Goal: Entertainment & Leisure: Consume media (video, audio)

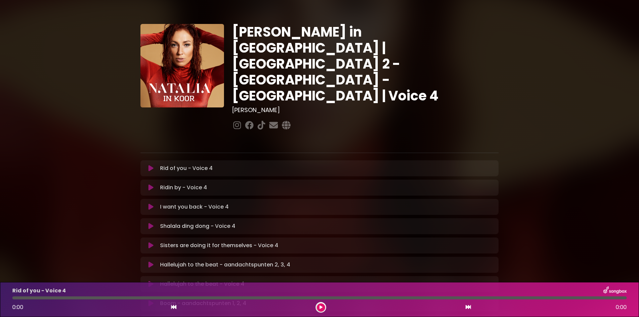
click at [151, 204] on icon at bounding box center [150, 207] width 5 height 7
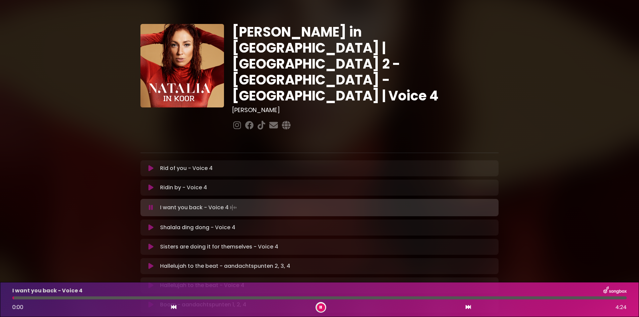
click at [293, 297] on div at bounding box center [319, 297] width 614 height 3
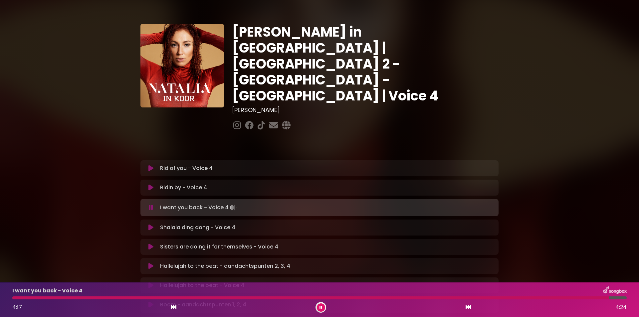
click at [21, 297] on div at bounding box center [310, 297] width 596 height 3
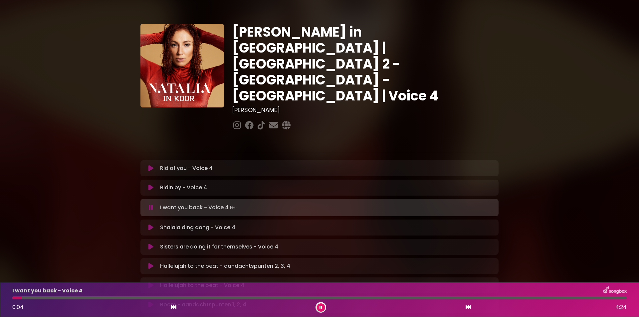
click at [59, 298] on div at bounding box center [319, 297] width 614 height 3
click at [96, 297] on div at bounding box center [319, 297] width 614 height 3
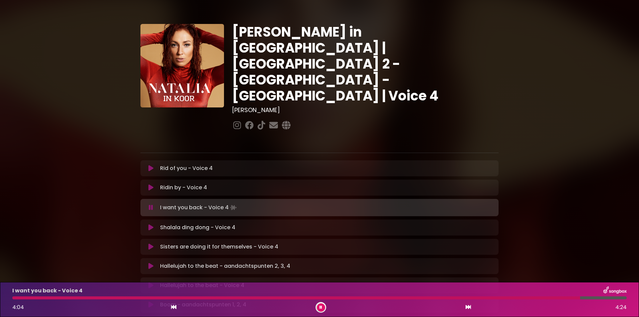
click at [323, 308] on button at bounding box center [321, 307] width 8 height 8
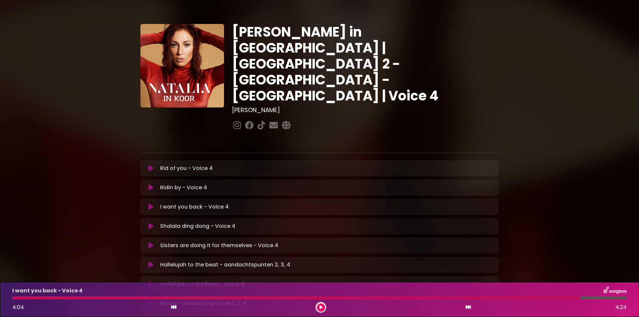
click at [315, 299] on div at bounding box center [296, 297] width 568 height 3
click at [320, 308] on icon at bounding box center [320, 307] width 3 height 4
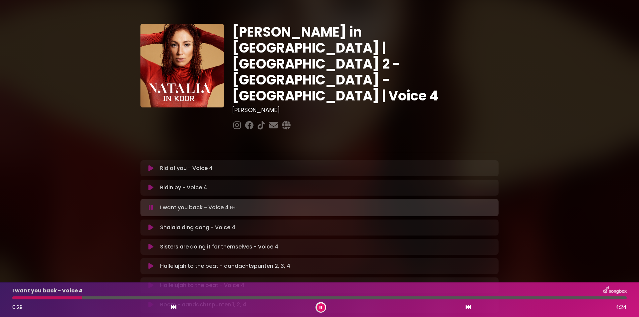
click at [82, 297] on div at bounding box center [47, 297] width 70 height 3
click at [144, 297] on div at bounding box center [319, 297] width 614 height 3
click at [135, 297] on div at bounding box center [81, 297] width 138 height 3
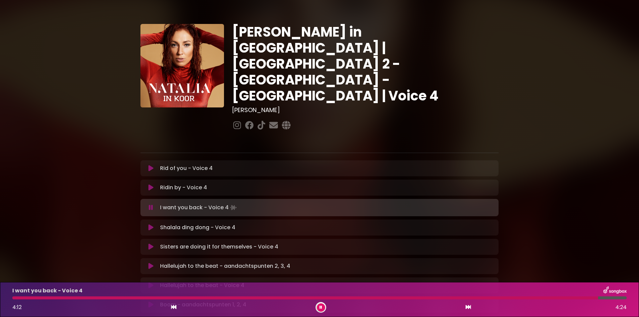
click at [320, 308] on icon at bounding box center [320, 307] width 3 height 4
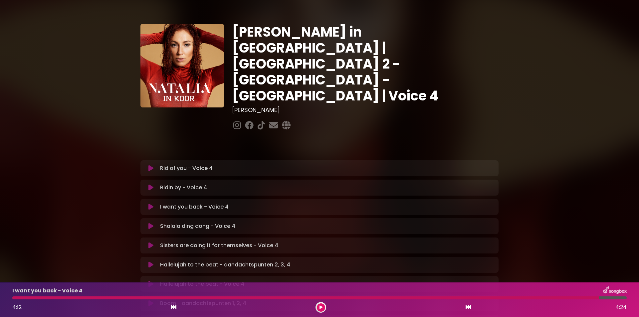
click at [269, 297] on div at bounding box center [305, 297] width 586 height 3
click at [266, 298] on div at bounding box center [305, 297] width 586 height 3
click at [317, 306] on button at bounding box center [321, 307] width 8 height 8
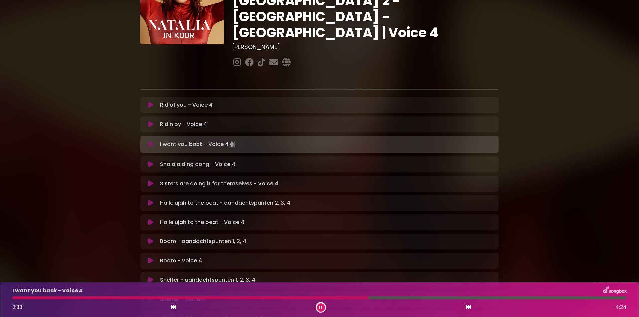
scroll to position [61, 0]
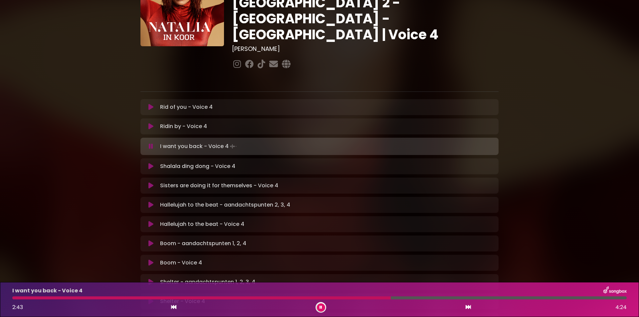
click at [337, 298] on div at bounding box center [201, 297] width 378 height 3
click at [319, 307] on button at bounding box center [321, 307] width 8 height 8
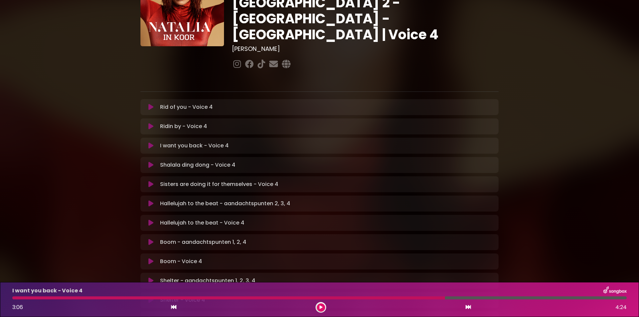
click at [151, 142] on icon at bounding box center [150, 145] width 5 height 7
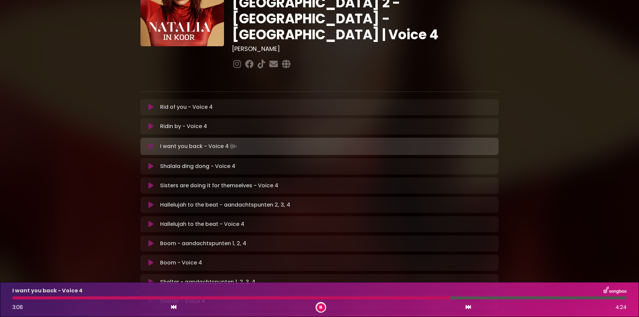
click at [327, 299] on div at bounding box center [230, 297] width 437 height 3
click at [150, 104] on icon at bounding box center [150, 107] width 5 height 7
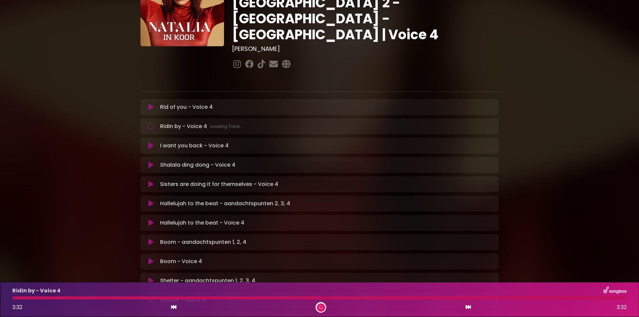
click at [270, 298] on div at bounding box center [319, 297] width 614 height 3
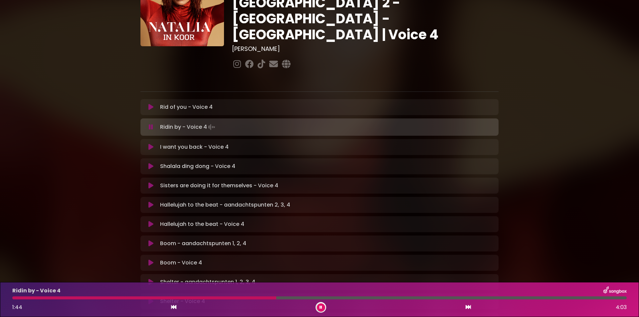
click at [151, 104] on icon at bounding box center [150, 107] width 5 height 7
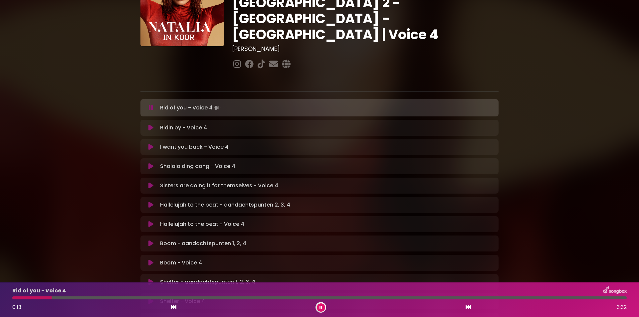
click at [240, 295] on div "Rid of you - Voice 4 0:13 3:32" at bounding box center [319, 299] width 622 height 26
click at [298, 296] on div "Rid of you - Voice 4 0:14 3:32" at bounding box center [319, 299] width 622 height 26
click at [298, 300] on div "Rid of you - Voice 4 0:14 3:32" at bounding box center [319, 299] width 622 height 26
click at [297, 297] on div at bounding box center [319, 297] width 614 height 3
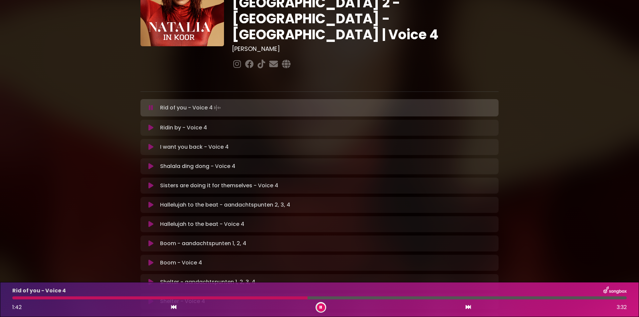
click at [356, 298] on div at bounding box center [319, 297] width 614 height 3
click at [373, 299] on div at bounding box center [319, 297] width 614 height 3
click at [319, 306] on icon at bounding box center [320, 307] width 5 height 5
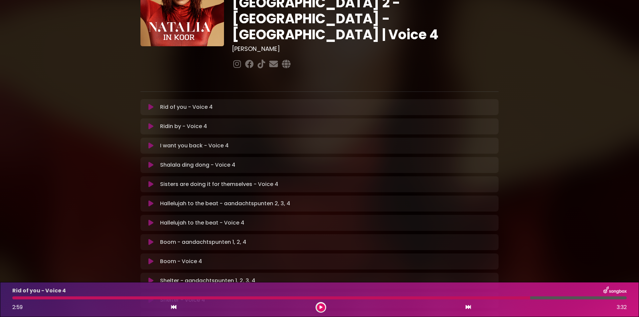
click at [396, 297] on div at bounding box center [270, 297] width 517 height 3
click at [403, 298] on div at bounding box center [270, 297] width 517 height 3
click at [320, 307] on icon at bounding box center [320, 307] width 5 height 4
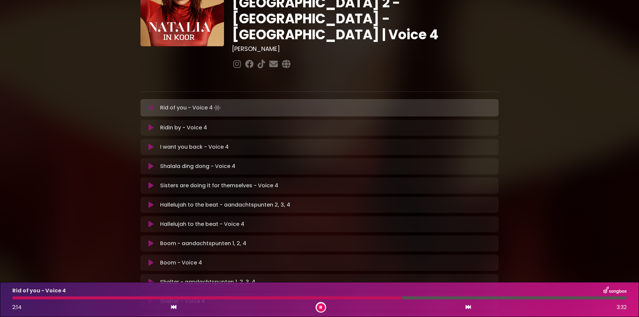
click at [401, 297] on div at bounding box center [206, 297] width 389 height 3
click at [408, 297] on div at bounding box center [269, 297] width 514 height 3
click at [438, 298] on div at bounding box center [319, 297] width 614 height 3
click at [438, 298] on div at bounding box center [256, 297] width 489 height 3
click at [445, 297] on div at bounding box center [319, 297] width 614 height 3
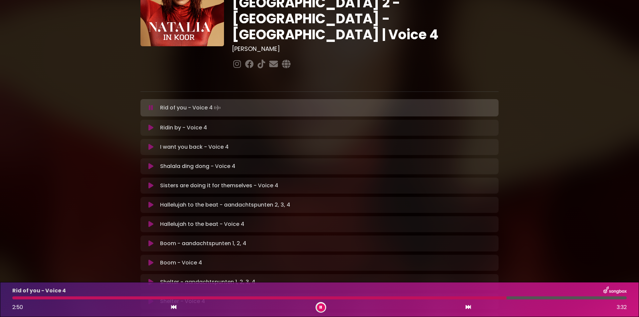
click at [450, 298] on div at bounding box center [259, 297] width 494 height 3
click at [452, 298] on div at bounding box center [260, 297] width 496 height 3
click at [452, 298] on div at bounding box center [262, 297] width 501 height 3
click at [452, 298] on div at bounding box center [259, 297] width 495 height 3
click at [452, 298] on div at bounding box center [294, 297] width 564 height 3
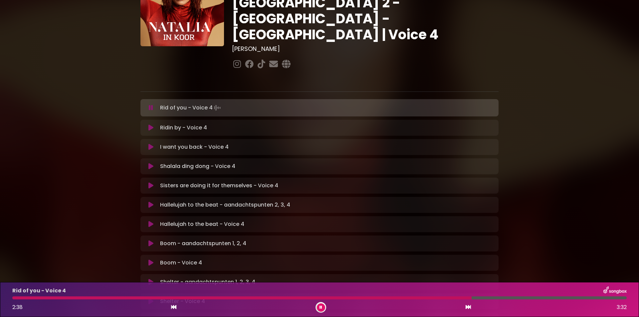
click at [322, 306] on icon at bounding box center [320, 307] width 3 height 4
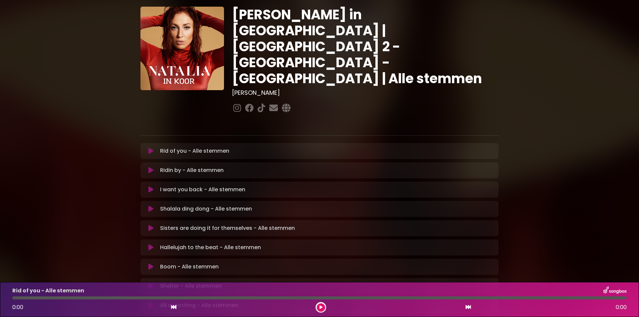
scroll to position [33, 0]
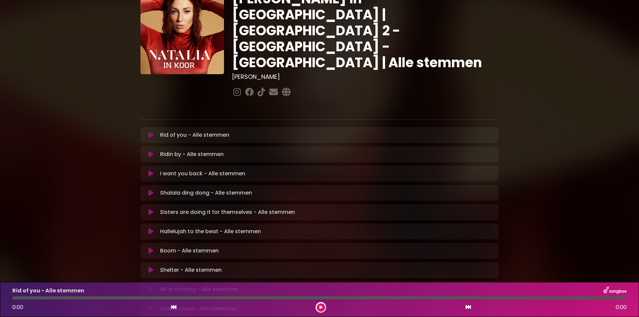
click at [148, 170] on icon at bounding box center [150, 173] width 5 height 7
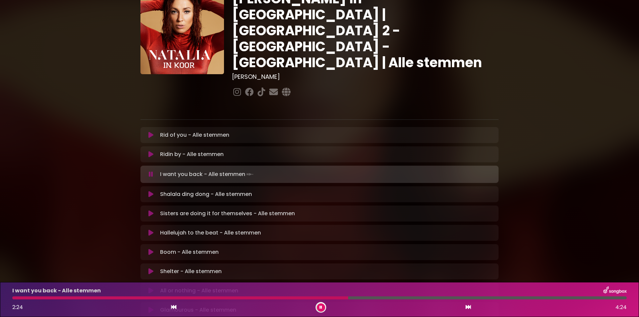
click at [320, 308] on icon at bounding box center [320, 307] width 3 height 4
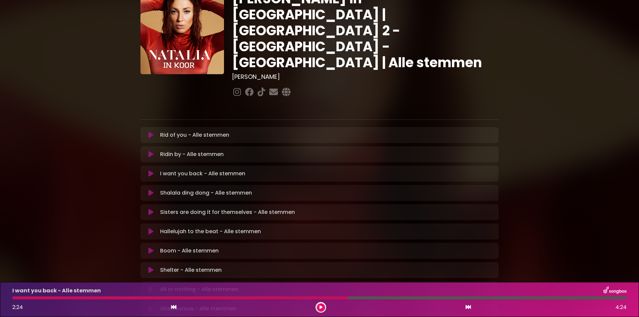
click at [149, 170] on icon at bounding box center [150, 173] width 5 height 7
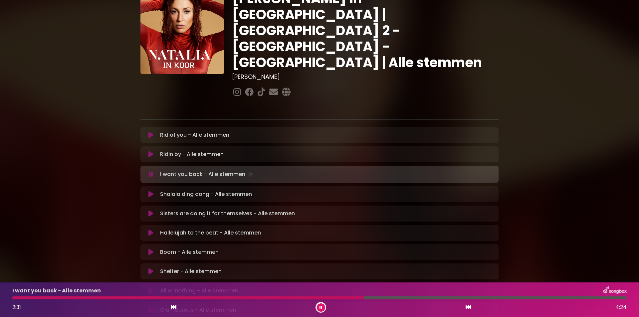
click at [102, 297] on div at bounding box center [187, 297] width 351 height 3
click at [322, 305] on button at bounding box center [321, 307] width 8 height 8
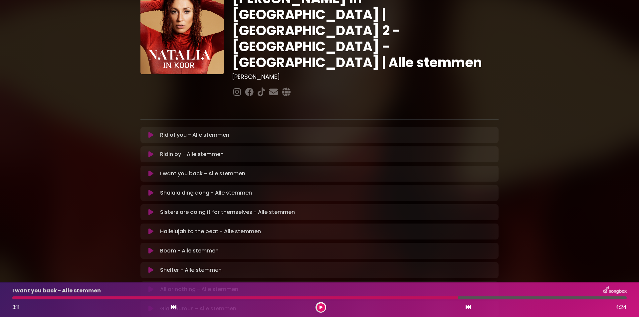
click at [150, 132] on icon at bounding box center [150, 135] width 5 height 7
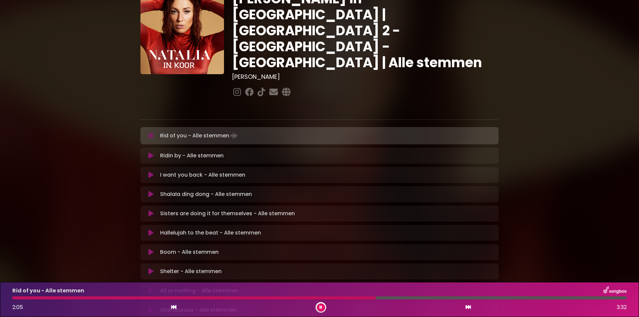
click at [75, 297] on div at bounding box center [193, 297] width 363 height 3
click at [242, 297] on div at bounding box center [143, 297] width 263 height 3
click at [215, 297] on div at bounding box center [132, 297] width 241 height 3
click at [85, 297] on div at bounding box center [280, 297] width 536 height 3
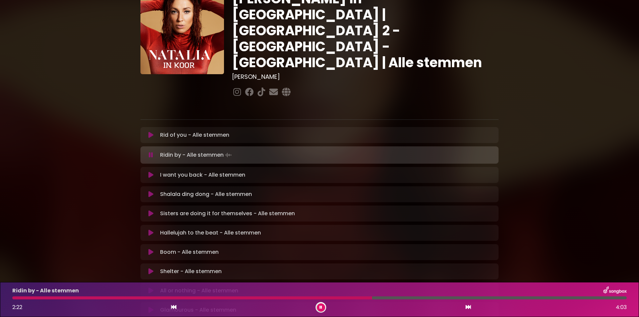
click at [152, 132] on icon at bounding box center [150, 135] width 5 height 7
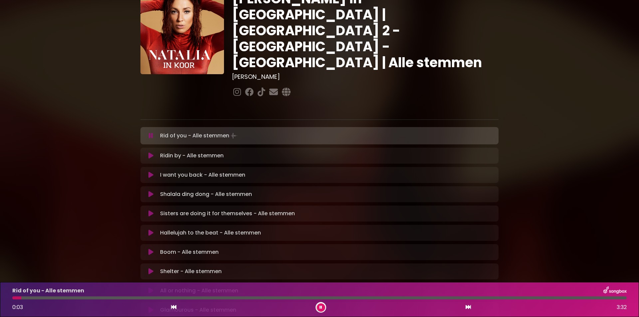
click at [138, 295] on div "Rid of you - Alle stemmen 0:03 3:32" at bounding box center [319, 299] width 622 height 26
click at [139, 297] on div at bounding box center [319, 297] width 614 height 3
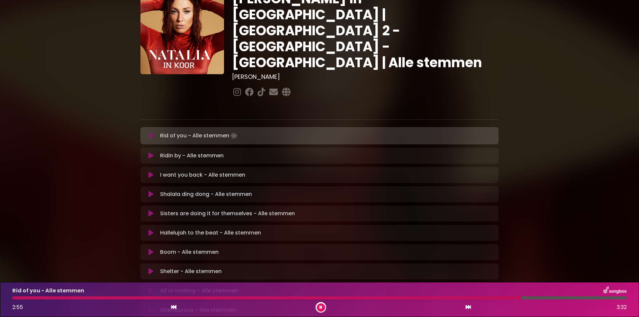
click at [324, 305] on button at bounding box center [321, 307] width 8 height 8
